Goal: Information Seeking & Learning: Learn about a topic

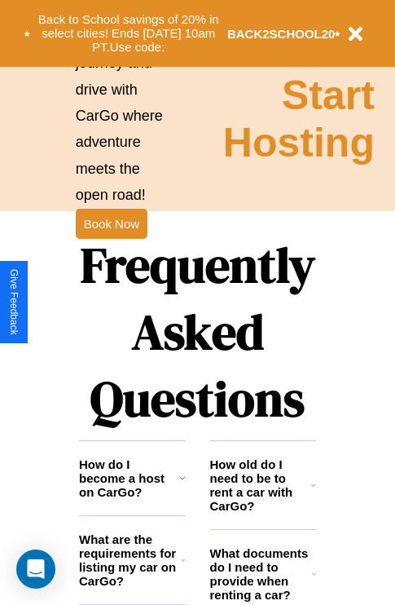
scroll to position [1976, 0]
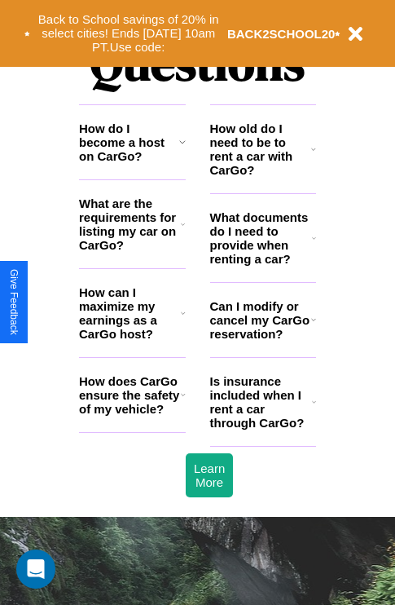
click at [183, 401] on icon at bounding box center [183, 394] width 5 height 13
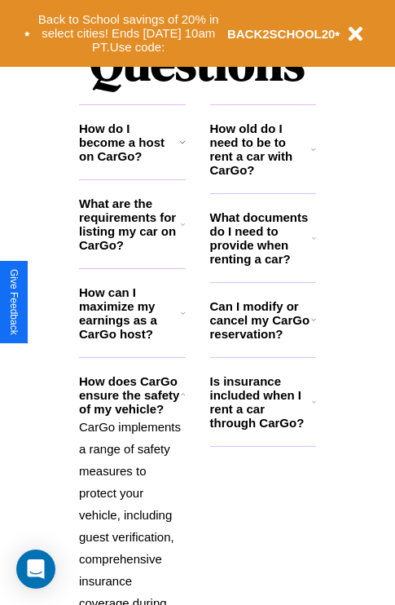
click at [314, 245] on icon at bounding box center [314, 238] width 4 height 13
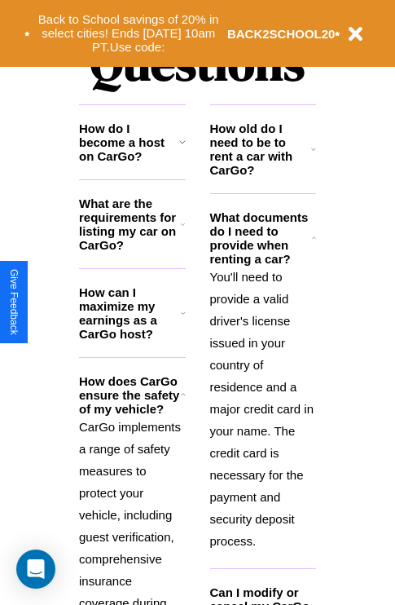
click at [132, 500] on p "CarGo implements a range of safety measures to protect your vehicle, including …" at bounding box center [132, 614] width 107 height 396
click at [183, 231] on icon at bounding box center [183, 224] width 4 height 13
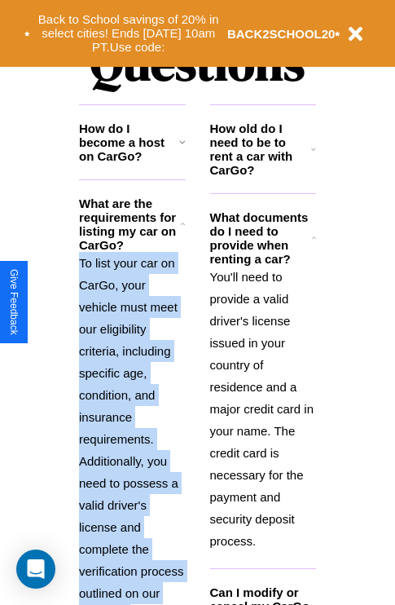
click at [183, 231] on icon at bounding box center [183, 224] width 4 height 13
